Goal: Task Accomplishment & Management: Complete application form

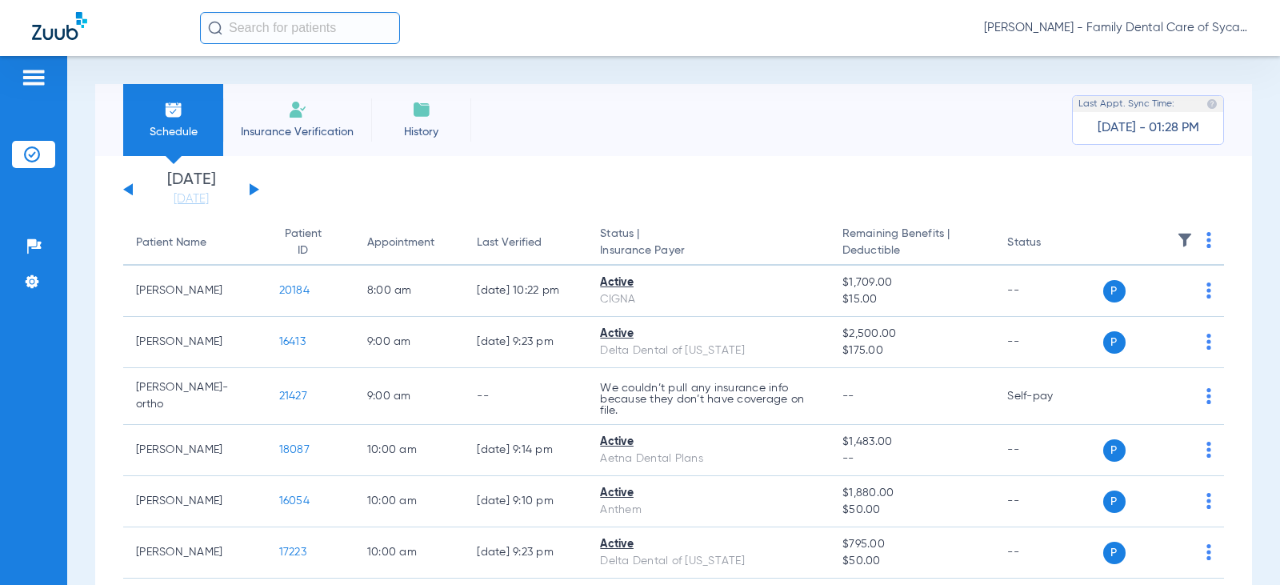
click at [289, 107] on img at bounding box center [297, 109] width 19 height 19
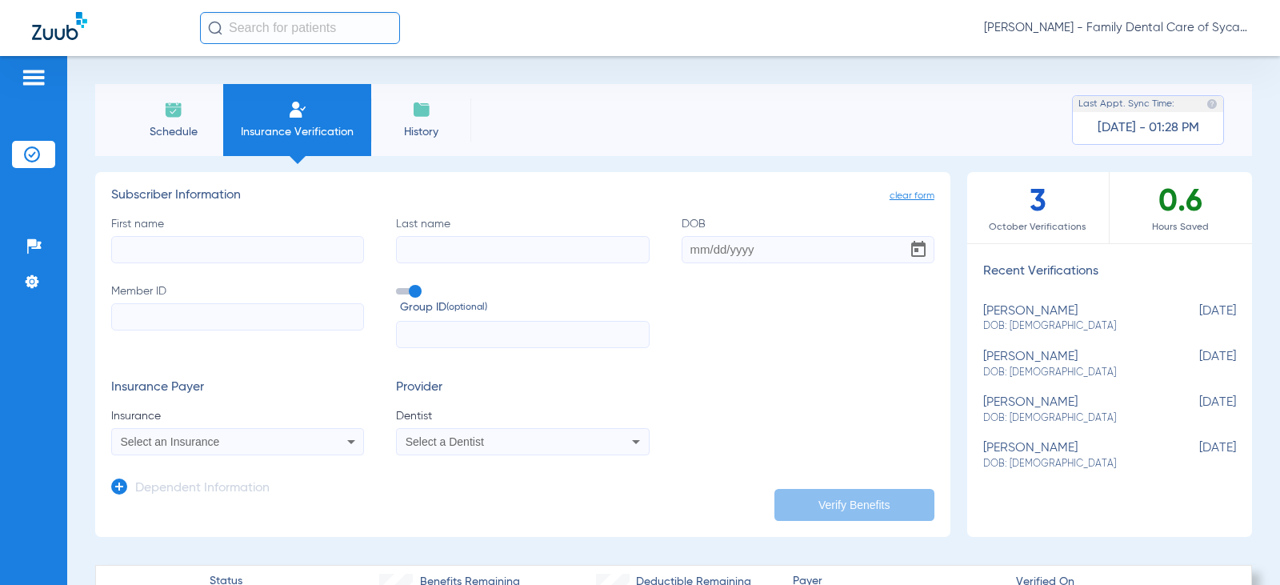
click at [196, 247] on input "First name" at bounding box center [237, 249] width 253 height 27
type input "[PERSON_NAME]"
type input "Jordan"
click at [692, 256] on input "DOB" at bounding box center [807, 249] width 253 height 27
click at [722, 253] on input "12/19//1963" at bounding box center [807, 249] width 253 height 27
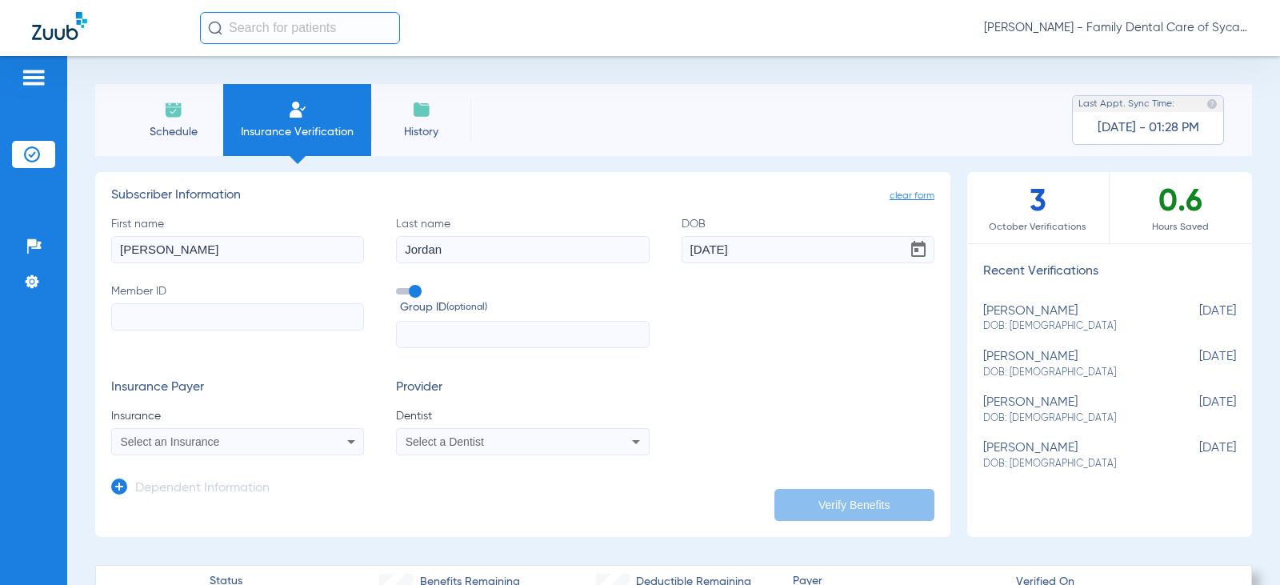
type input "[DATE]"
click at [203, 315] on input "Member ID" at bounding box center [237, 316] width 253 height 27
type input "125480385801"
click at [164, 446] on span "Select an Insurance" at bounding box center [170, 441] width 99 height 13
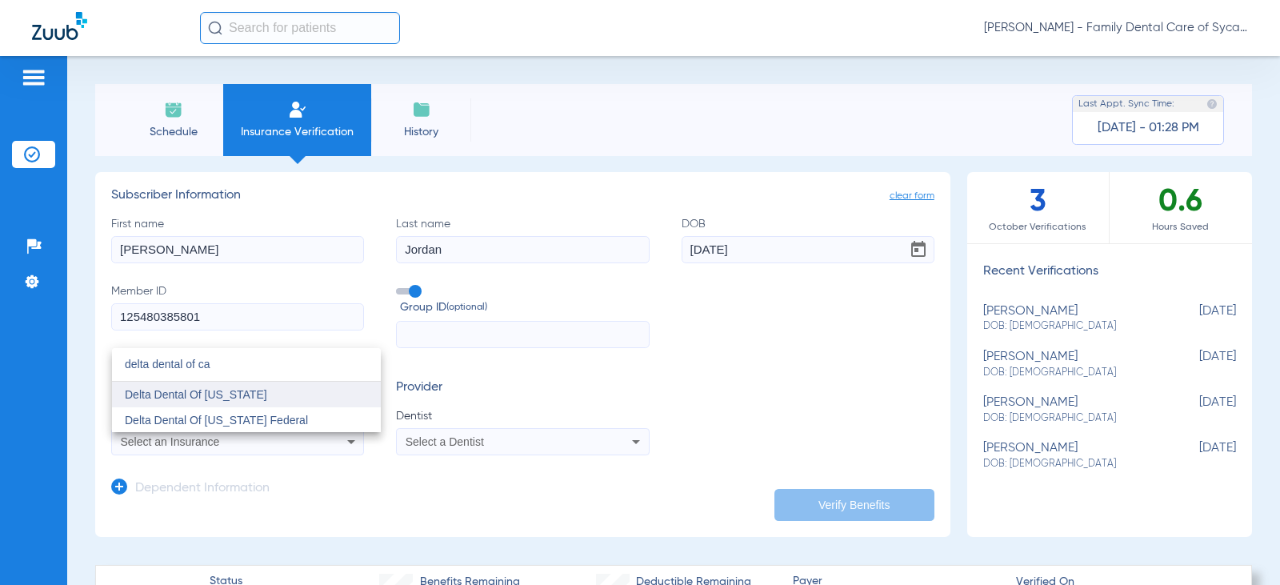
type input "delta dental of ca"
click at [190, 392] on span "Delta Dental Of [US_STATE]" at bounding box center [196, 394] width 142 height 13
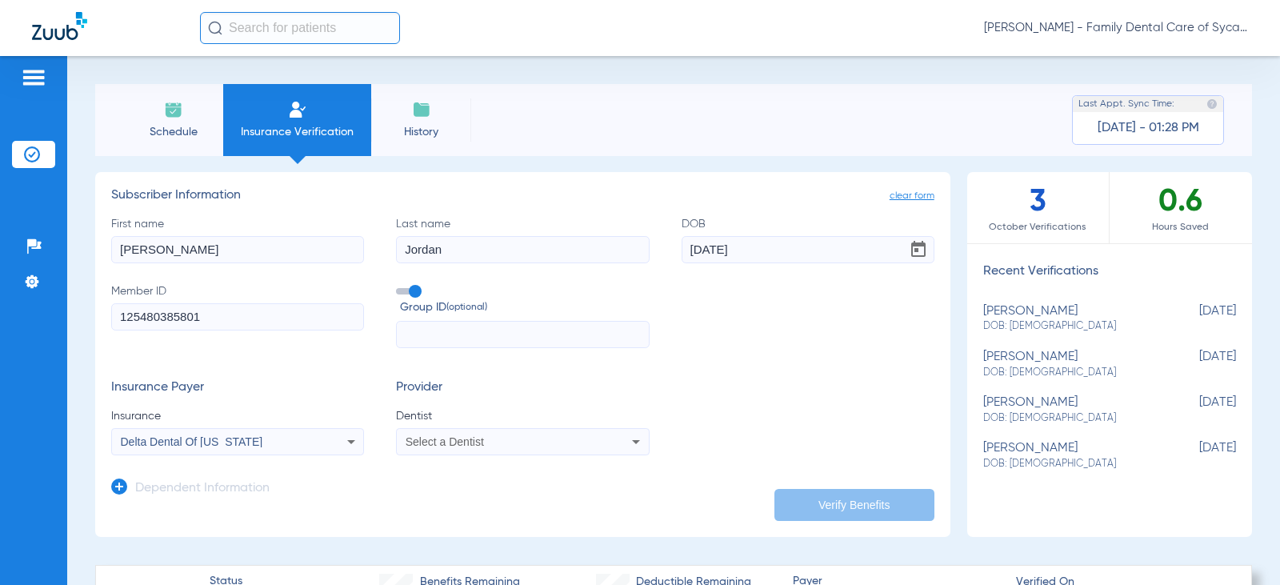
click at [465, 440] on span "Select a Dentist" at bounding box center [445, 441] width 78 height 13
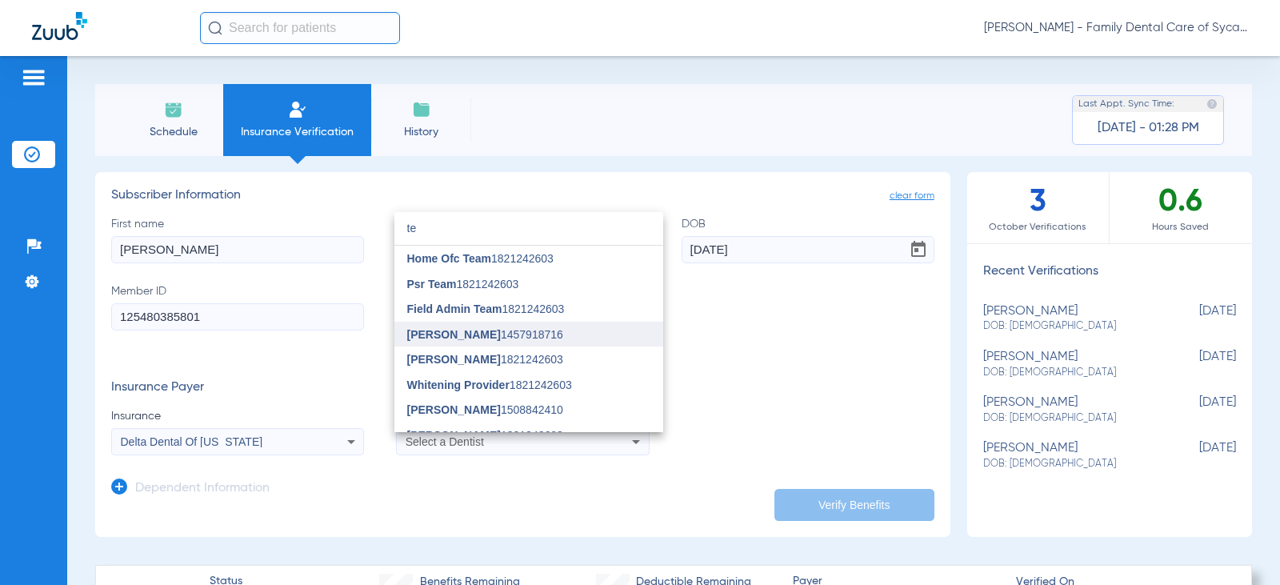
type input "te"
click at [458, 337] on span "[PERSON_NAME]" at bounding box center [454, 334] width 94 height 13
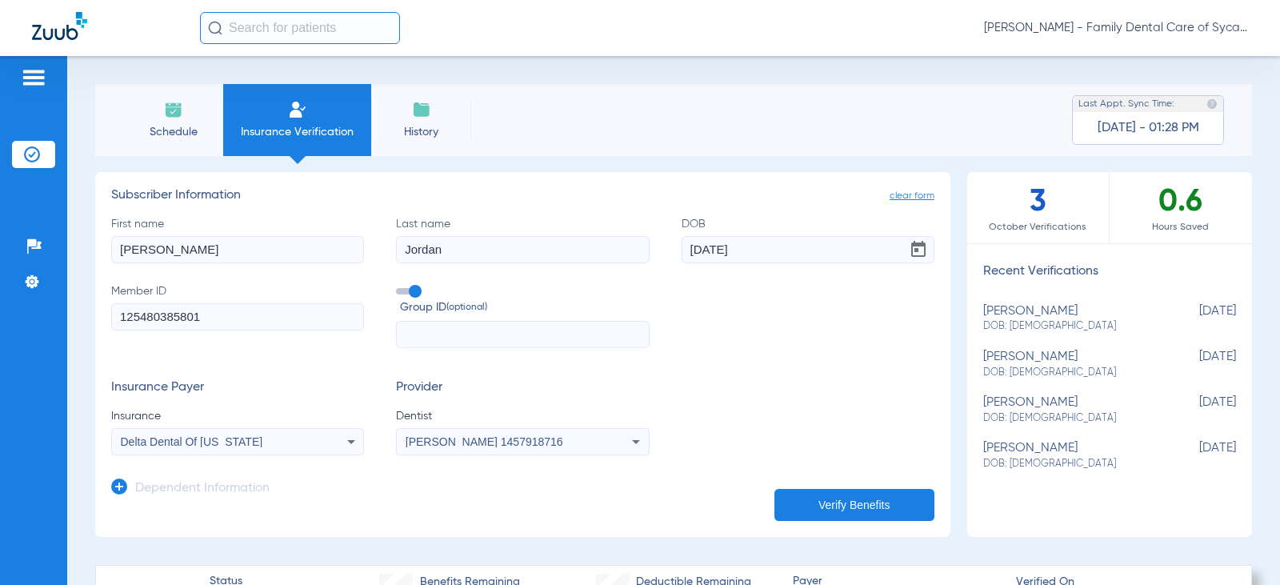
click at [877, 502] on button "Verify Benefits" at bounding box center [854, 505] width 160 height 32
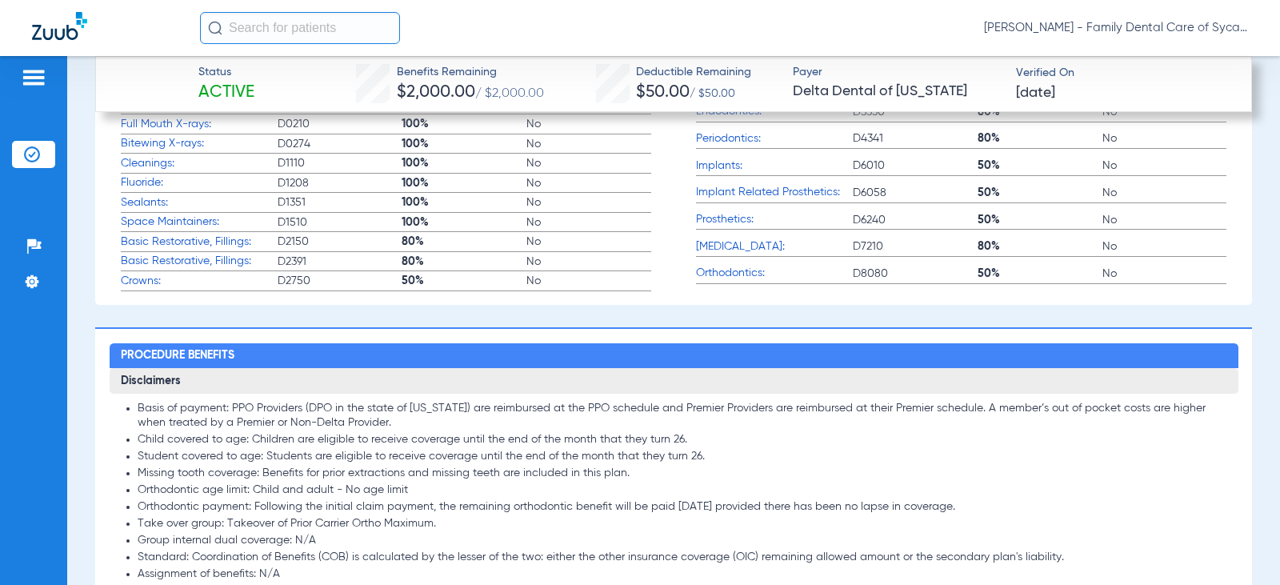
scroll to position [1040, 0]
